Goal: Information Seeking & Learning: Learn about a topic

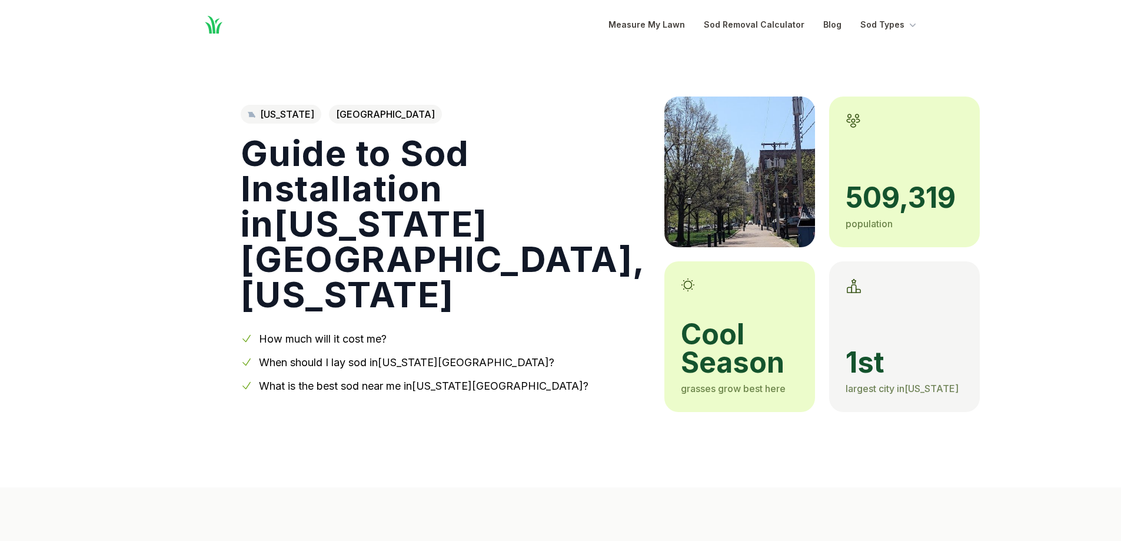
click at [302, 356] on link "When should I lay sod in [US_STATE][GEOGRAPHIC_DATA] ?" at bounding box center [406, 362] width 295 height 12
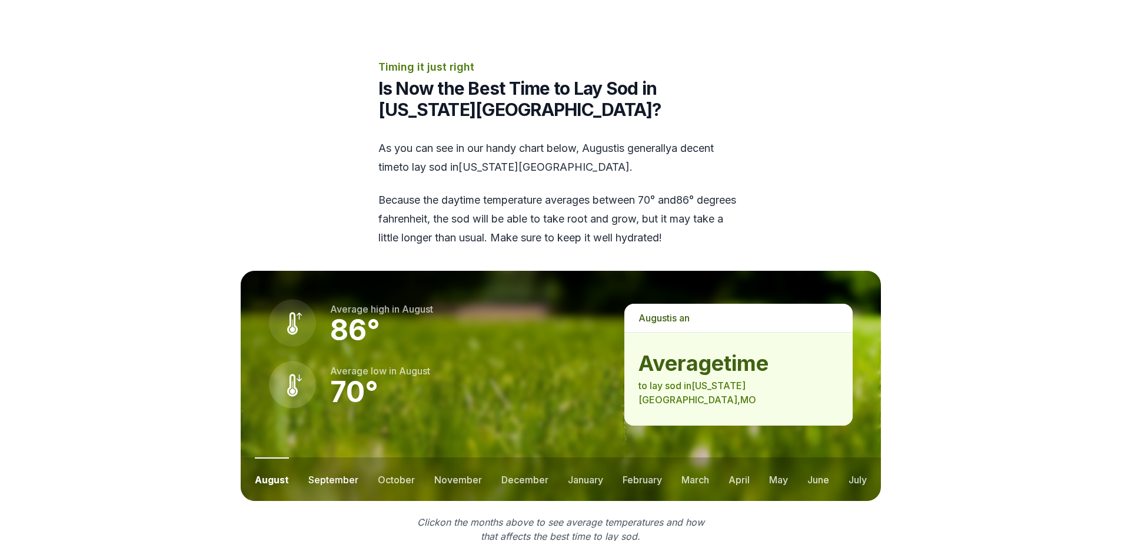
click at [323, 457] on button "september" at bounding box center [333, 479] width 50 height 44
click at [383, 457] on button "october" at bounding box center [395, 479] width 37 height 44
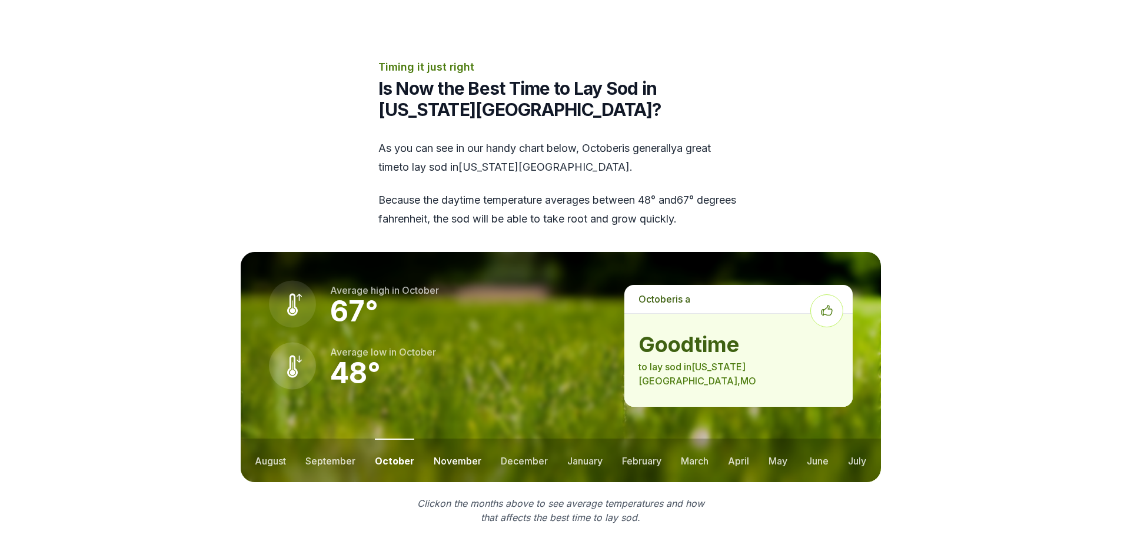
click at [441, 439] on button "november" at bounding box center [458, 461] width 48 height 44
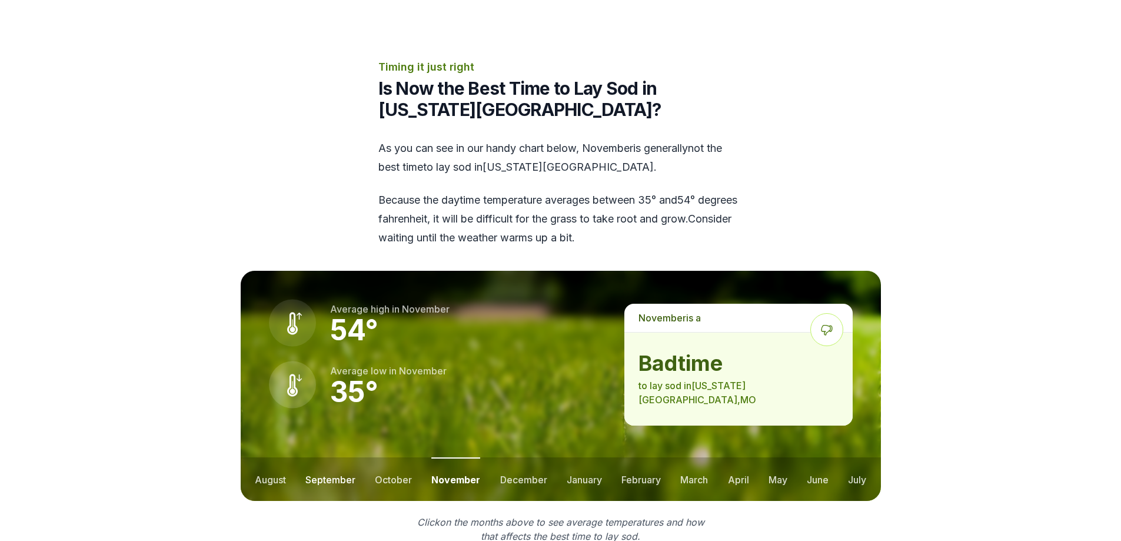
click at [343, 457] on button "september" at bounding box center [330, 479] width 50 height 44
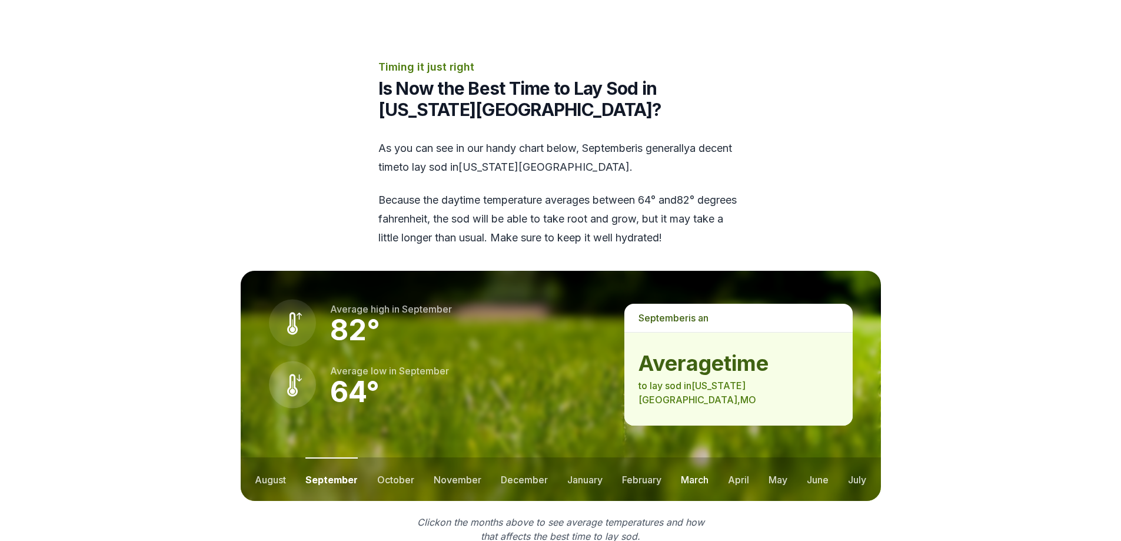
click at [690, 457] on button "march" at bounding box center [695, 479] width 28 height 44
click at [733, 457] on button "april" at bounding box center [739, 479] width 21 height 44
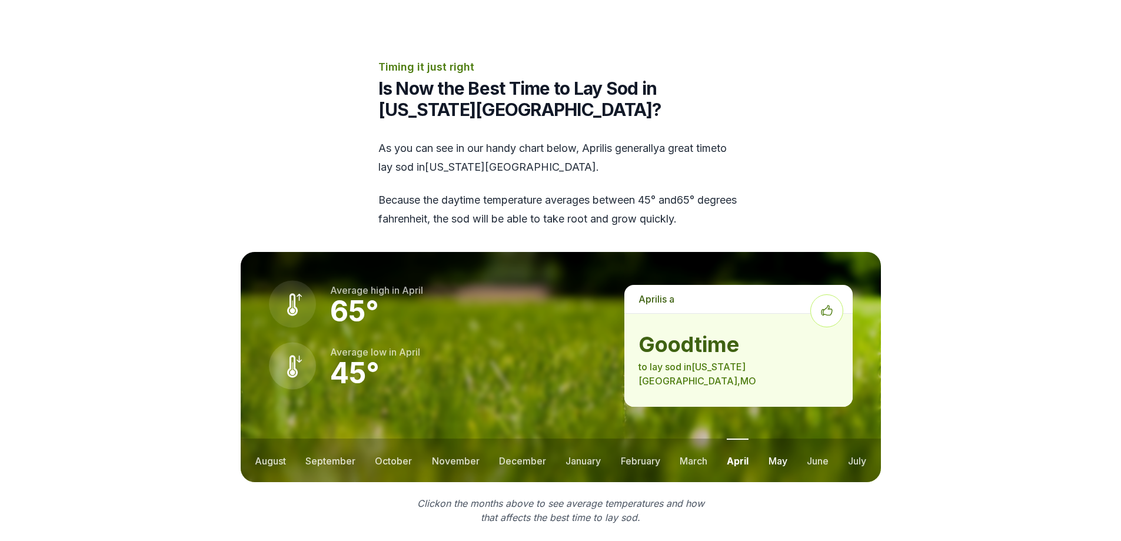
click at [782, 439] on button "may" at bounding box center [778, 461] width 19 height 44
click at [810, 439] on button "june" at bounding box center [818, 461] width 22 height 44
